Goal: Task Accomplishment & Management: Use online tool/utility

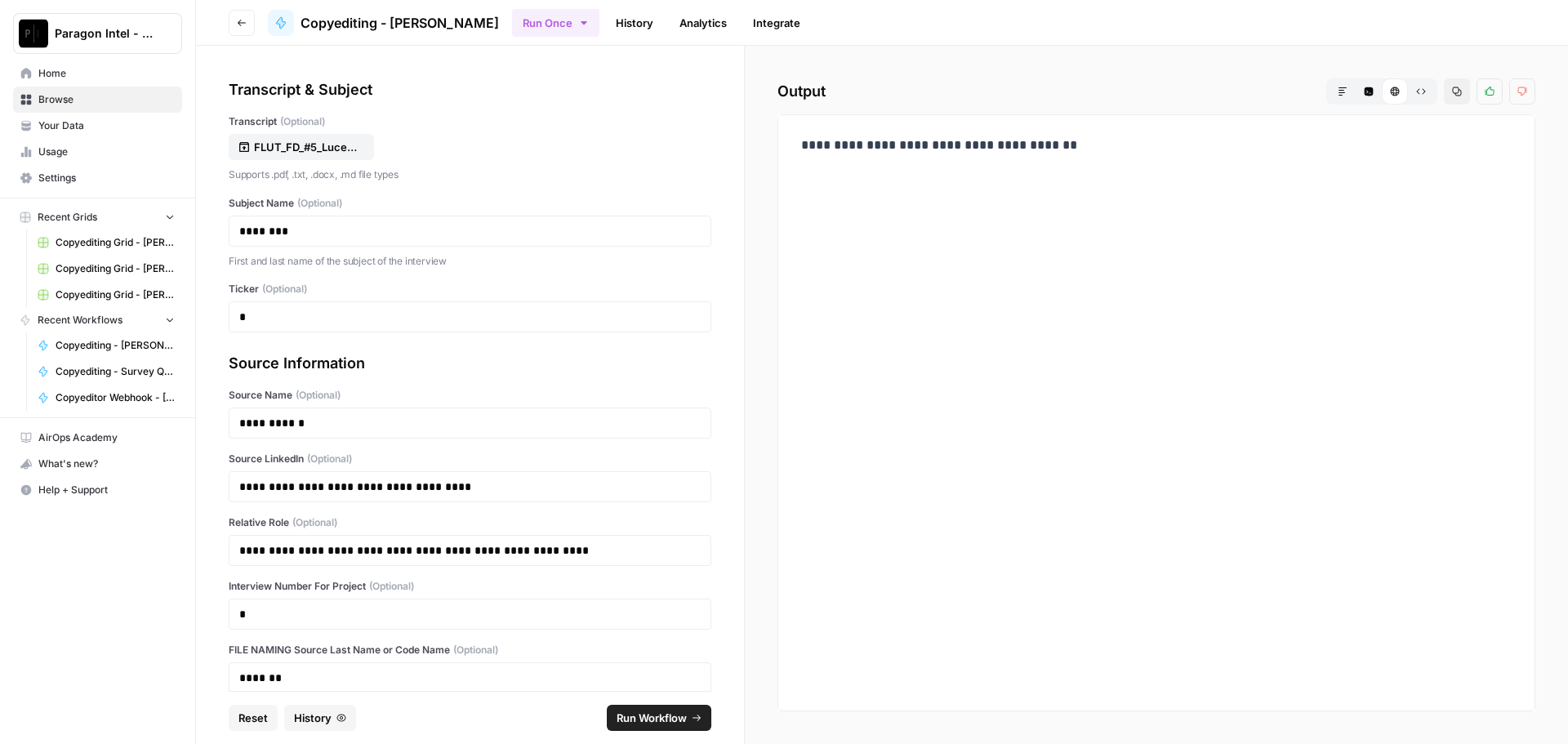
click at [53, 75] on span "Home" at bounding box center [107, 73] width 136 height 15
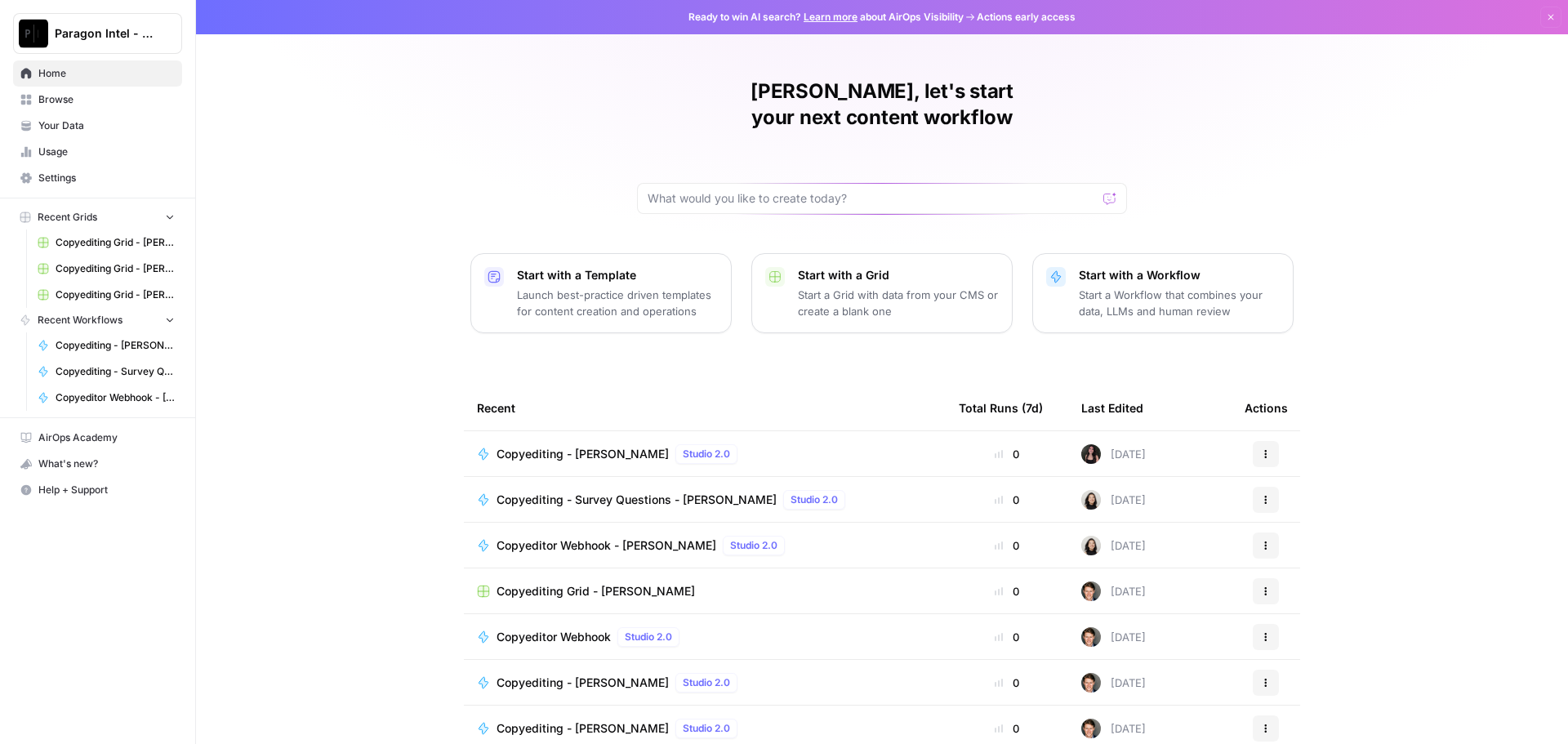
click at [614, 720] on span "Copyediting - [PERSON_NAME]" at bounding box center [583, 728] width 173 height 16
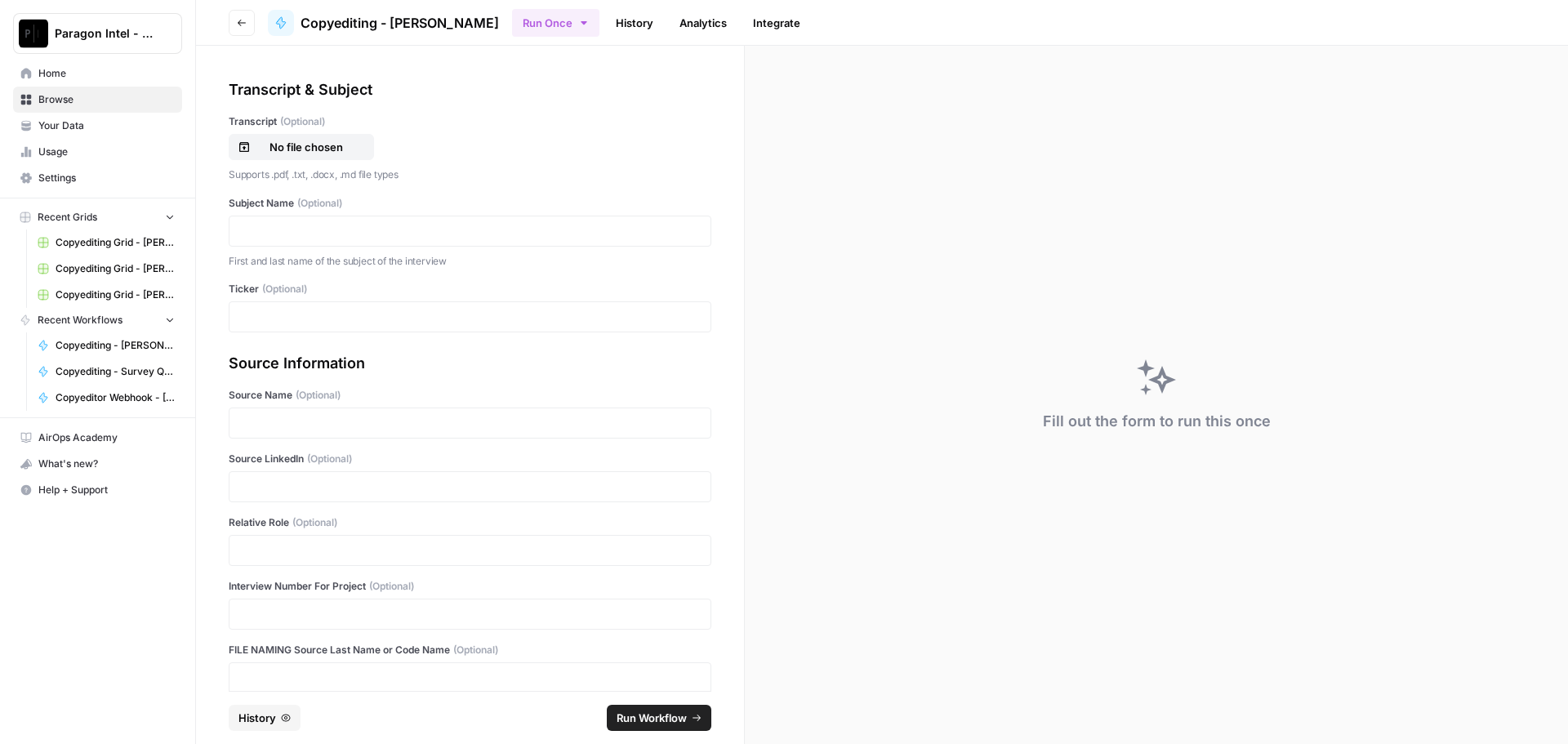
click at [73, 67] on span "Home" at bounding box center [107, 73] width 136 height 15
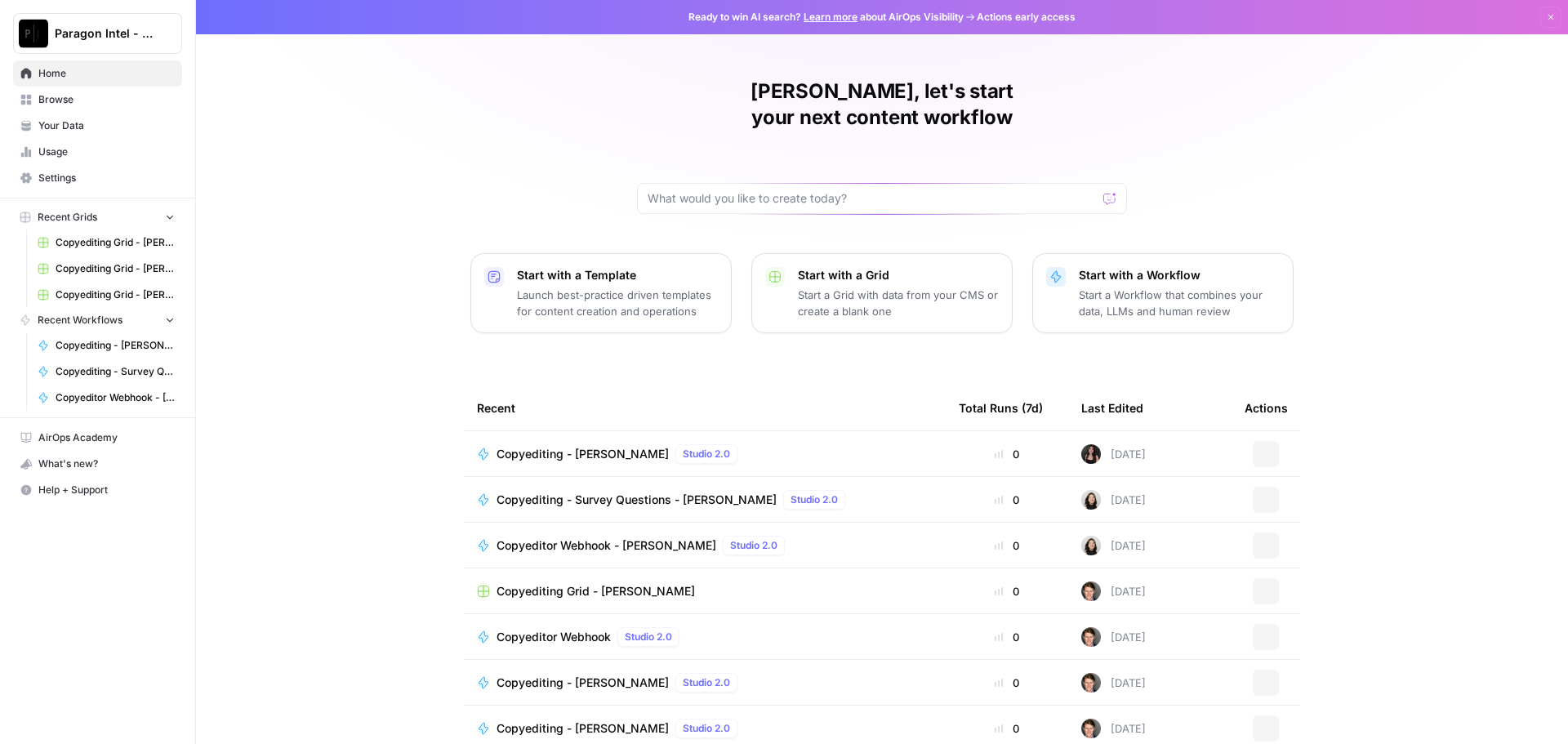
click at [64, 93] on span "Browse" at bounding box center [107, 99] width 136 height 15
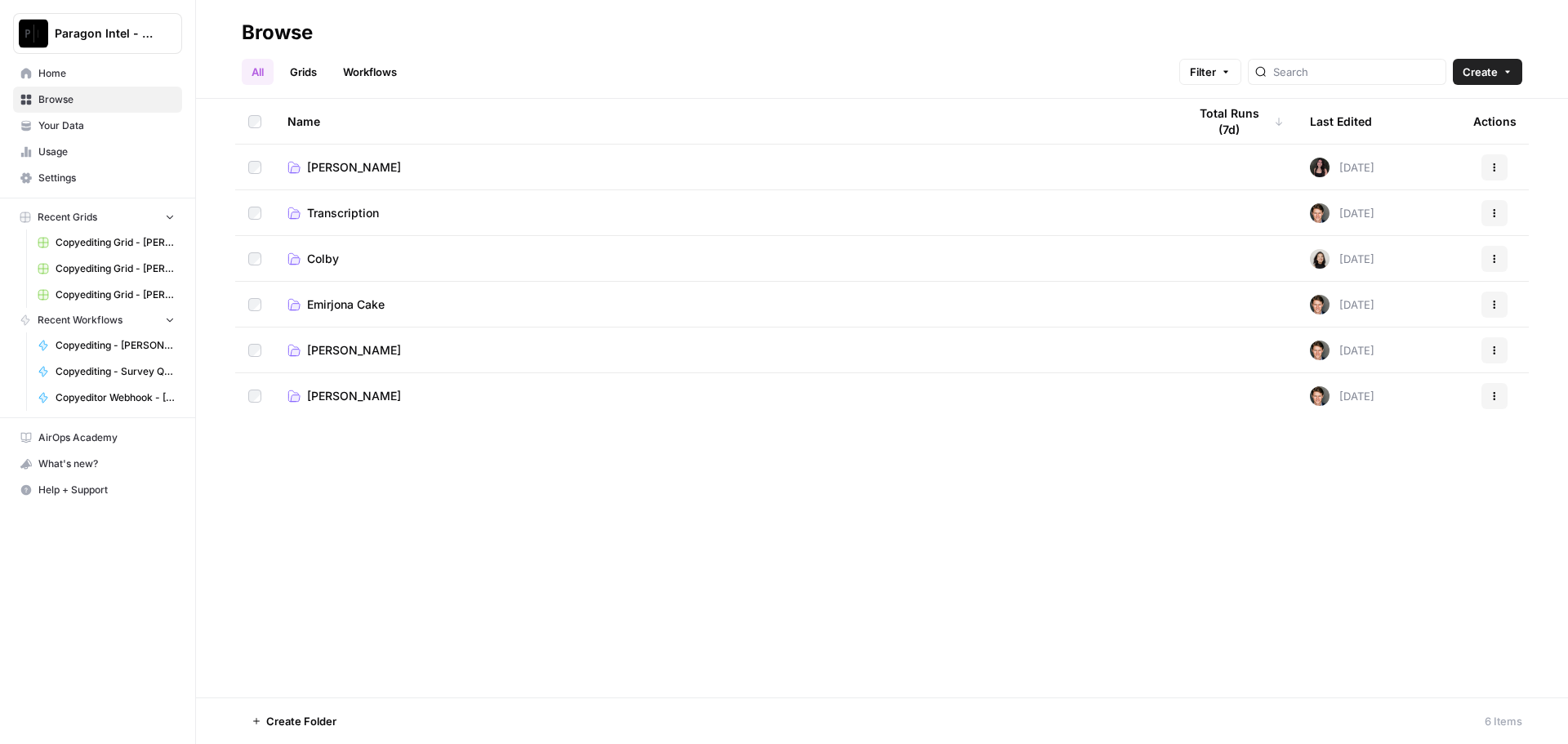
click at [373, 357] on span "[PERSON_NAME]" at bounding box center [354, 350] width 94 height 16
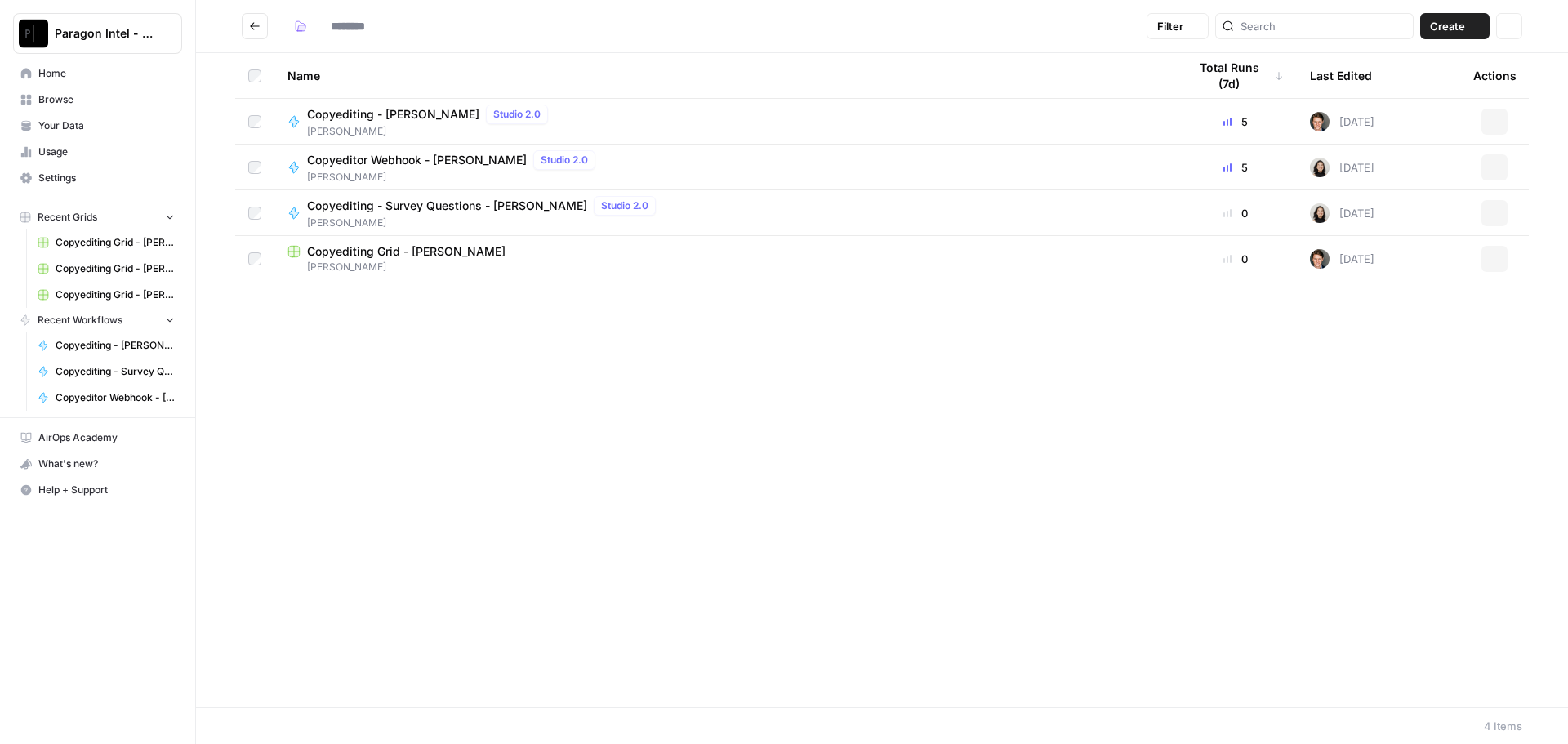
type input "**********"
click at [374, 264] on span "[PERSON_NAME]" at bounding box center [724, 267] width 874 height 15
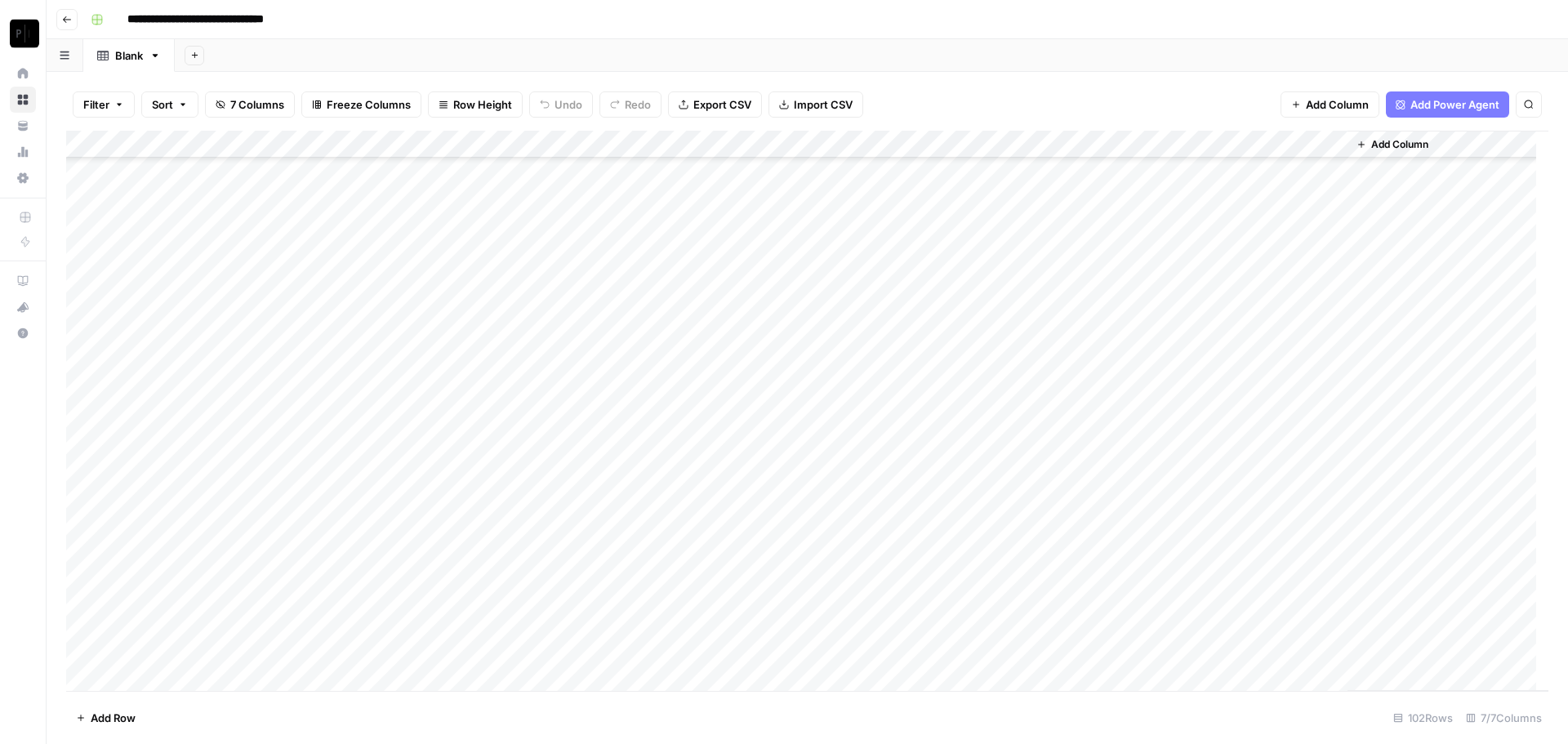
scroll to position [2326, 0]
click at [1185, 590] on div "Add Column" at bounding box center [807, 410] width 1482 height 560
click at [1182, 645] on div "Add Column" at bounding box center [807, 410] width 1482 height 560
click at [1184, 619] on div "Add Column" at bounding box center [807, 410] width 1482 height 560
click at [1182, 594] on div "Add Column" at bounding box center [807, 410] width 1482 height 560
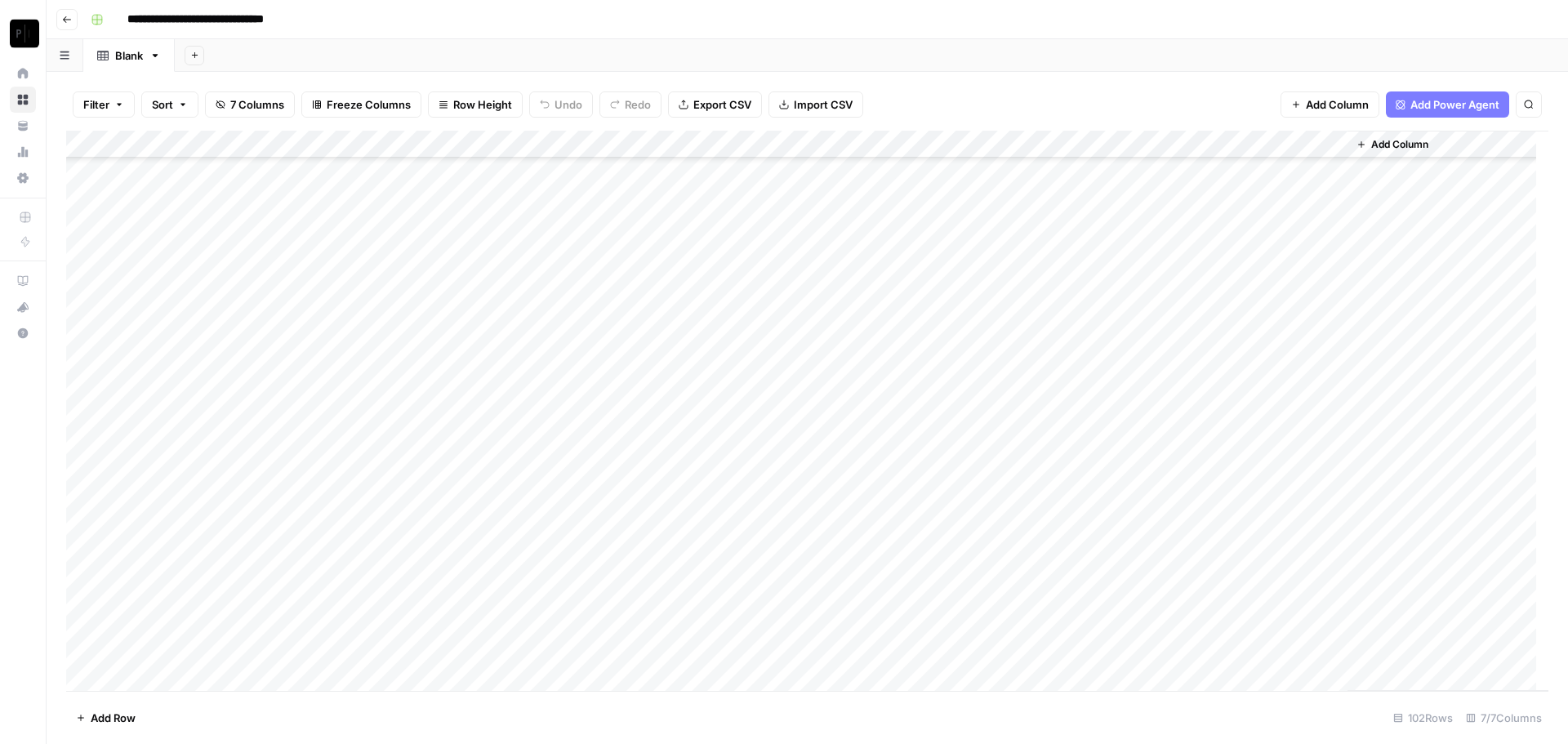
scroll to position [0, 0]
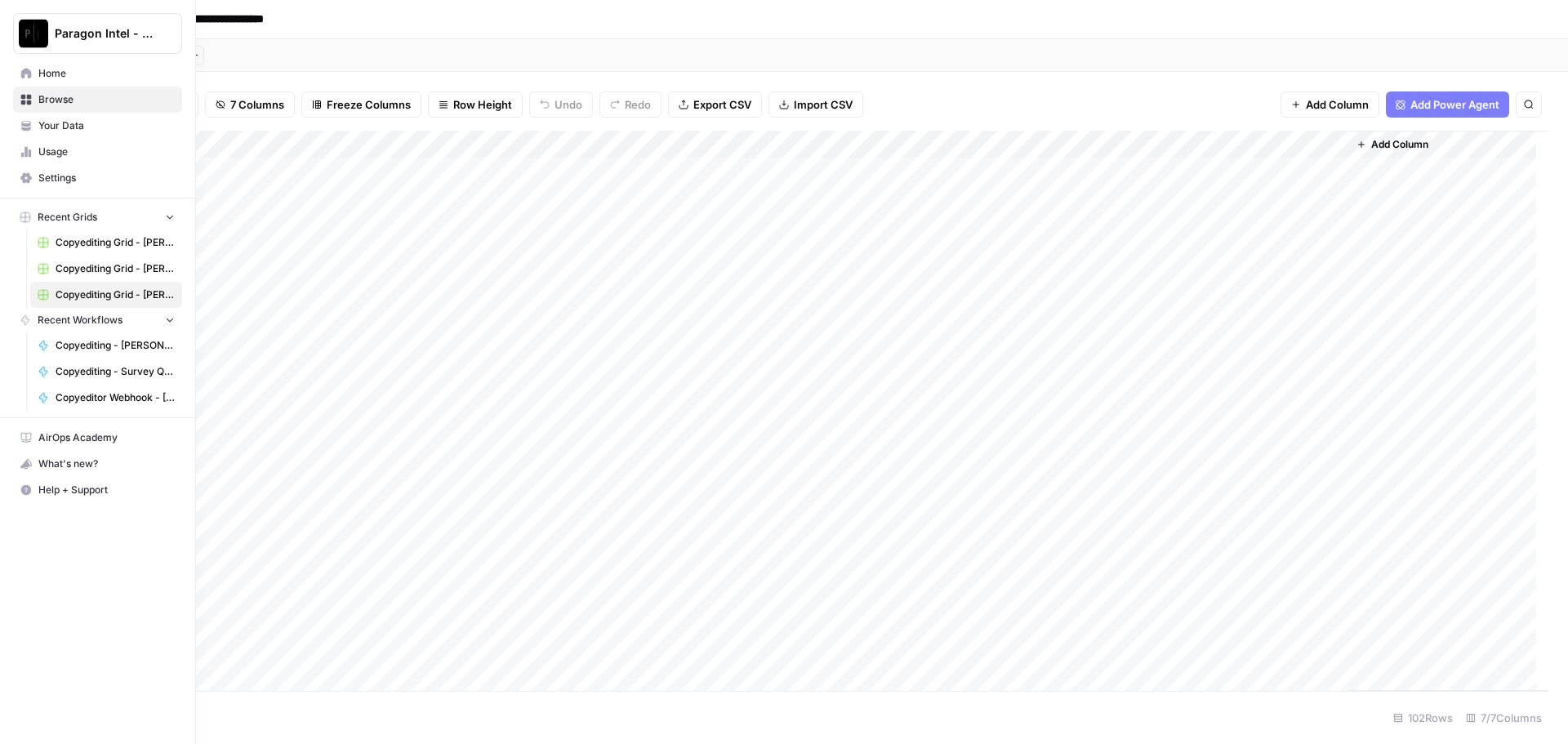
click at [35, 106] on link "Browse" at bounding box center [98, 99] width 169 height 26
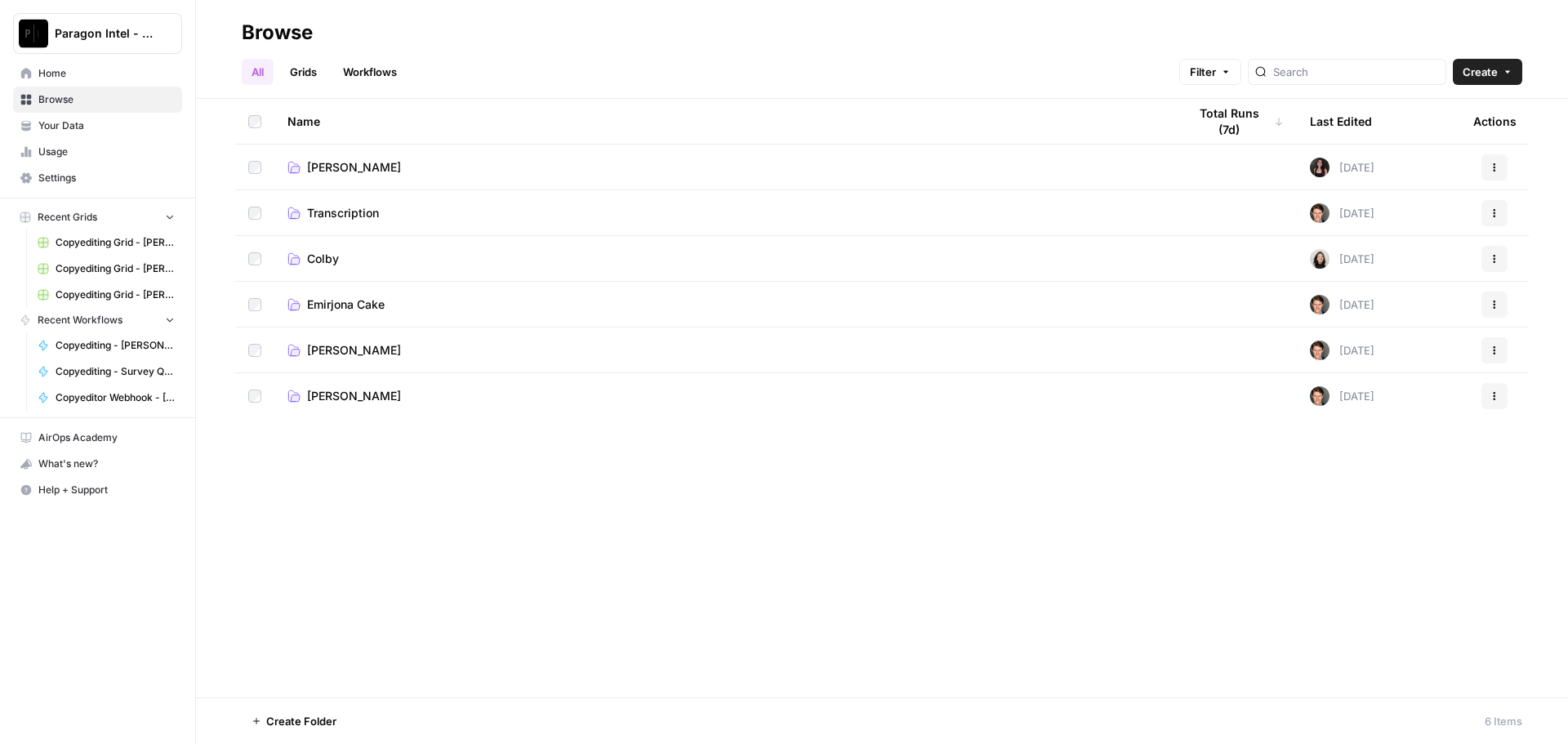
click at [363, 344] on span "[PERSON_NAME]" at bounding box center [354, 350] width 94 height 16
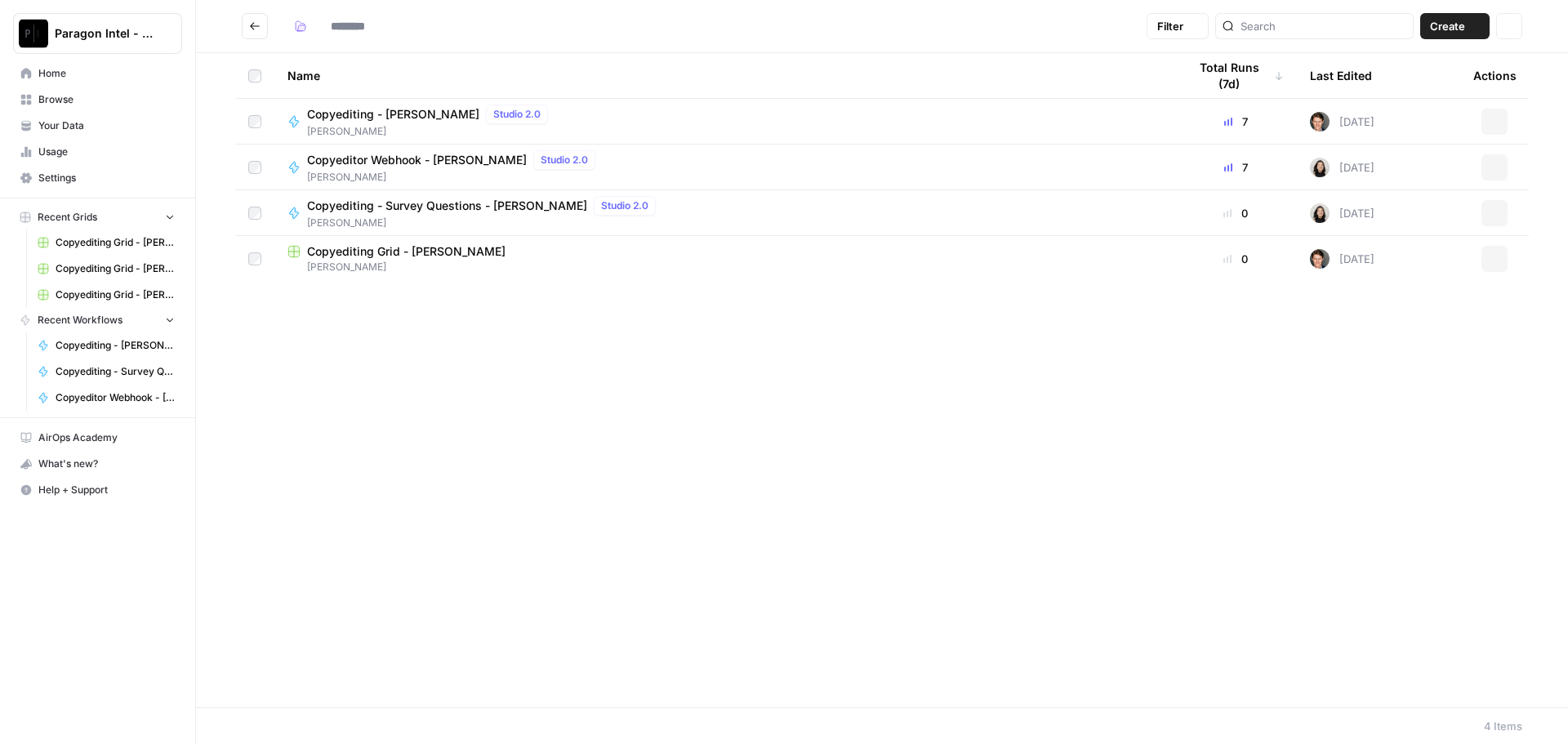
type input "**********"
click at [331, 118] on span "Copyediting - [PERSON_NAME]" at bounding box center [393, 114] width 173 height 16
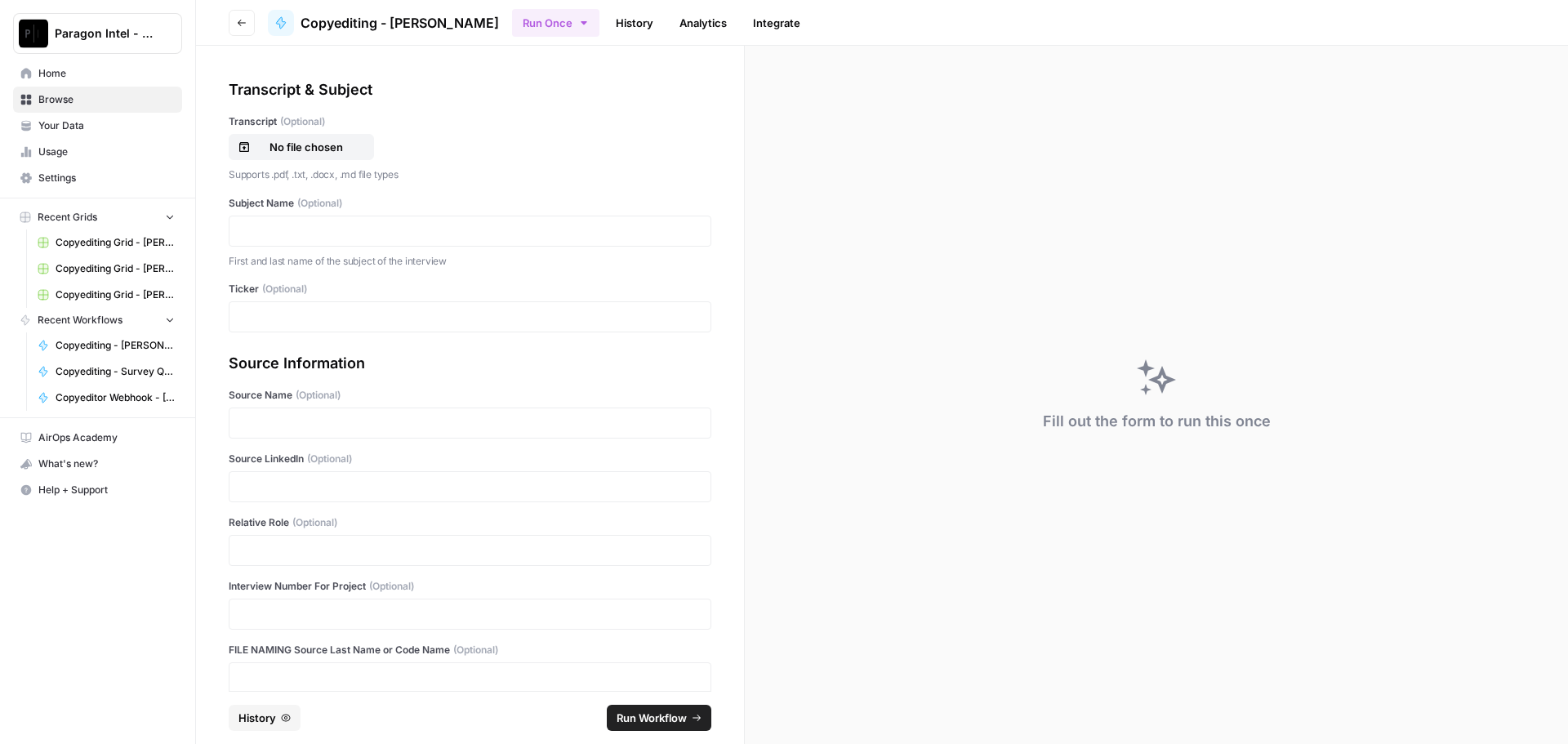
click at [307, 168] on p "Supports .pdf, .txt, .docx, .md file types" at bounding box center [469, 175] width 483 height 16
click at [321, 152] on p "No file chosen" at bounding box center [306, 147] width 104 height 16
click at [290, 229] on p at bounding box center [469, 231] width 461 height 16
click at [254, 486] on p at bounding box center [469, 487] width 461 height 16
click at [268, 551] on p at bounding box center [469, 551] width 461 height 16
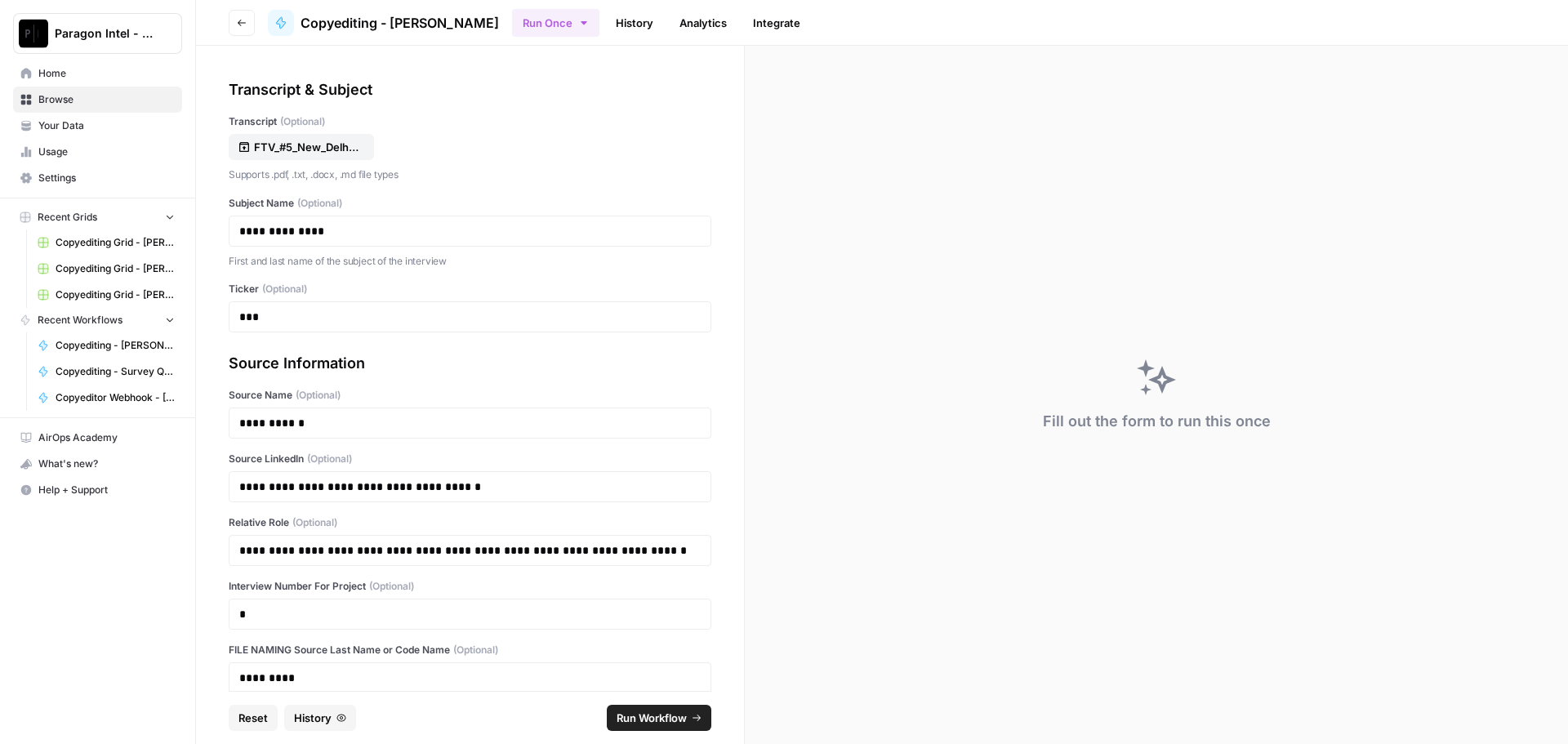
click at [695, 705] on button "Run Workflow" at bounding box center [659, 718] width 104 height 26
